Goal: Transaction & Acquisition: Purchase product/service

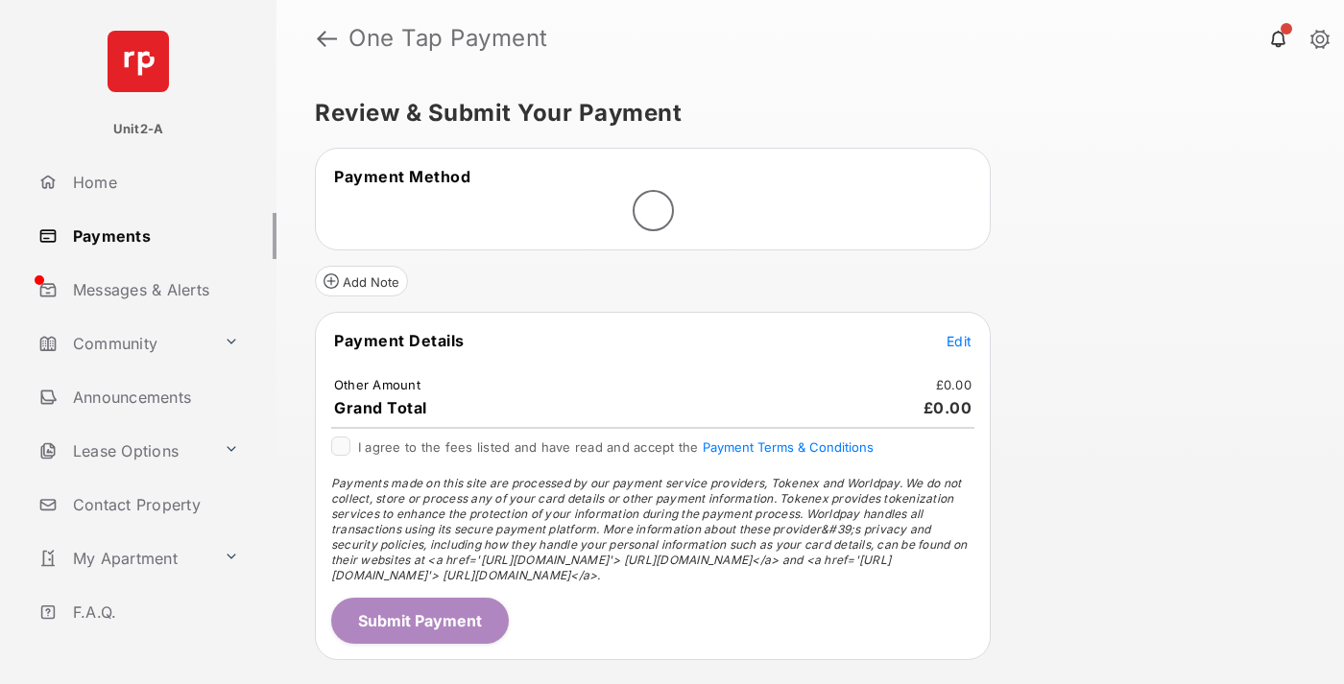
click at [959, 341] on span "Edit" at bounding box center [958, 341] width 25 height 16
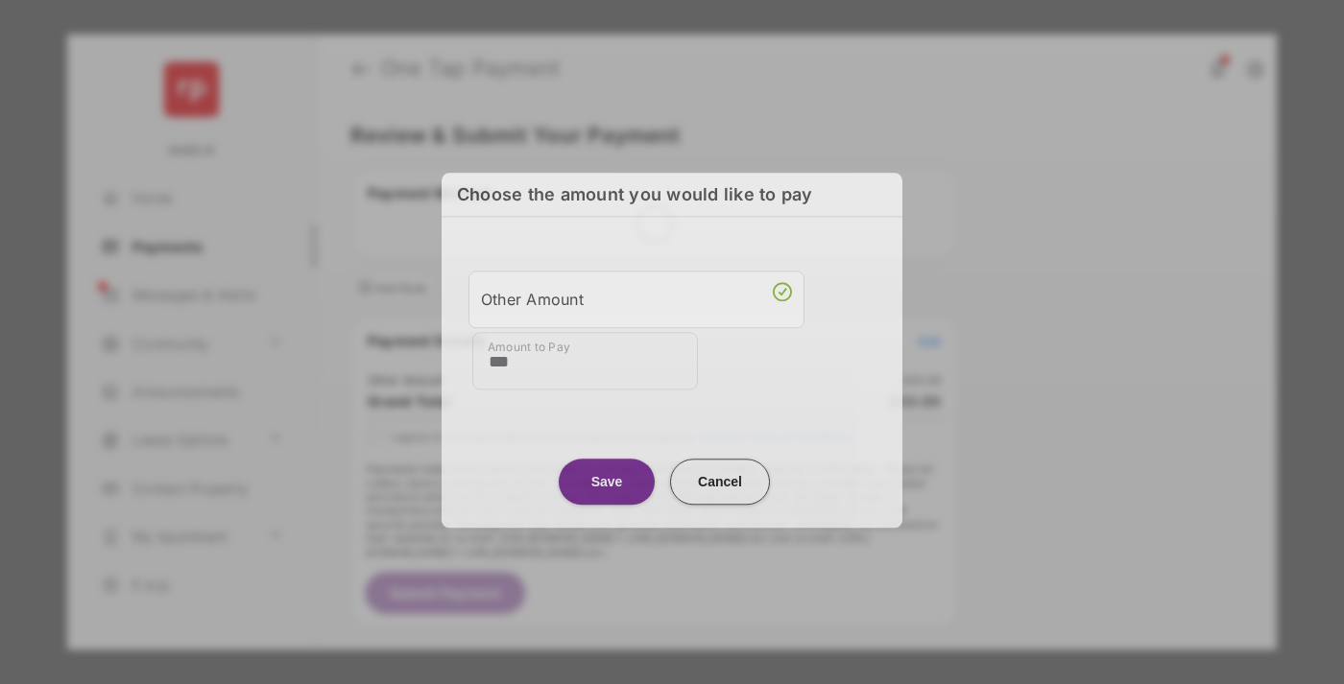
type input "***"
click at [607, 484] on button "Save" at bounding box center [607, 482] width 96 height 46
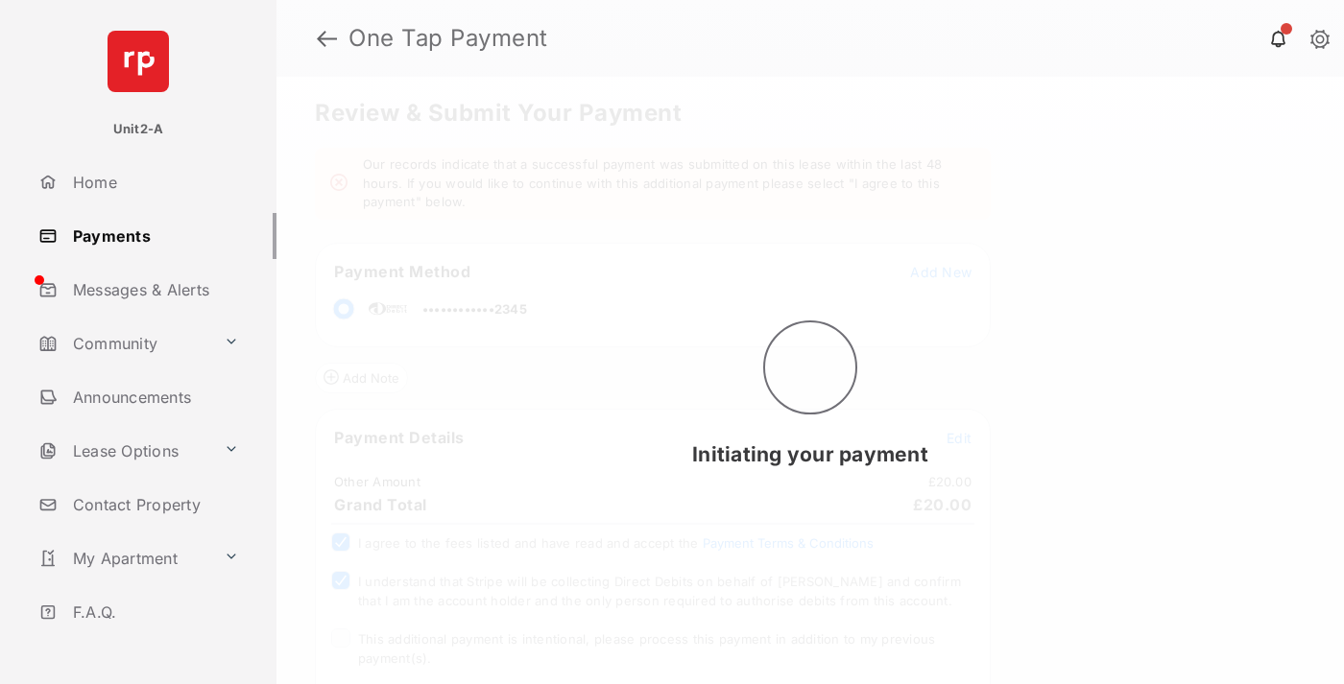
click at [643, 639] on span "This additional payment is intentional, please process this payment in addition…" at bounding box center [646, 649] width 577 height 35
